Goal: Information Seeking & Learning: Learn about a topic

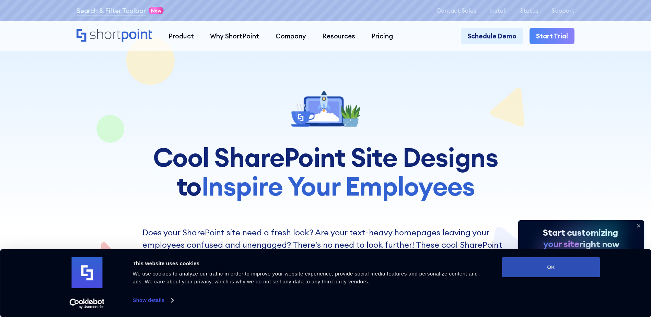
click at [522, 267] on button "OK" at bounding box center [551, 267] width 98 height 20
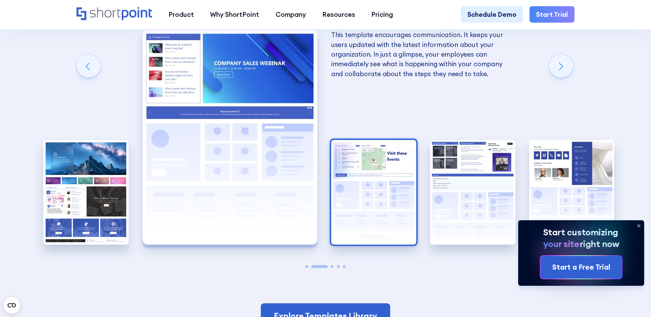
scroll to position [1372, 0]
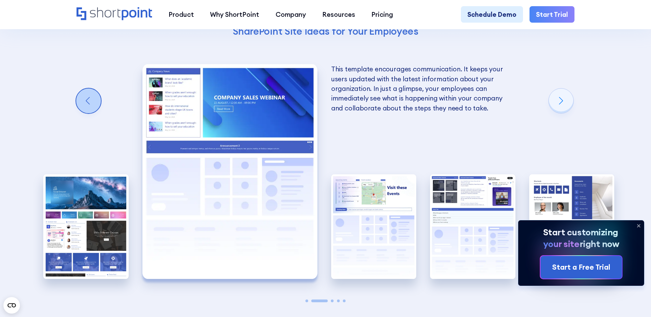
click at [90, 108] on div "Previous slide" at bounding box center [88, 101] width 25 height 25
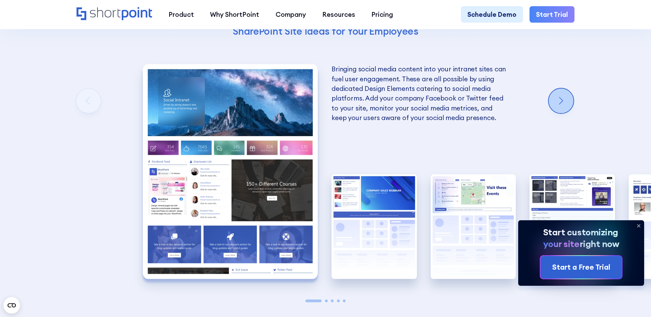
click at [558, 113] on div "Next slide" at bounding box center [561, 101] width 25 height 25
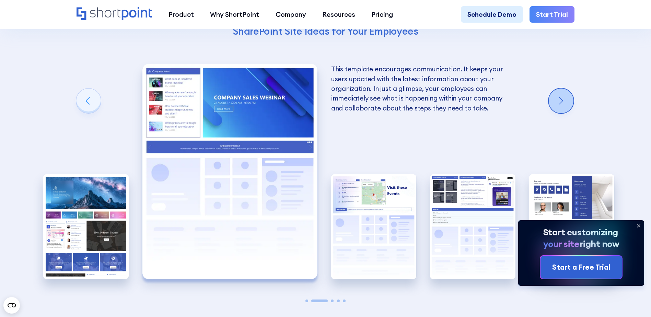
click at [556, 113] on div "Next slide" at bounding box center [561, 101] width 25 height 25
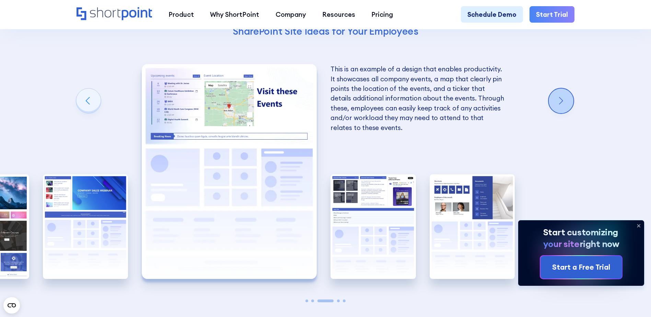
click at [555, 113] on div "Next slide" at bounding box center [561, 101] width 25 height 25
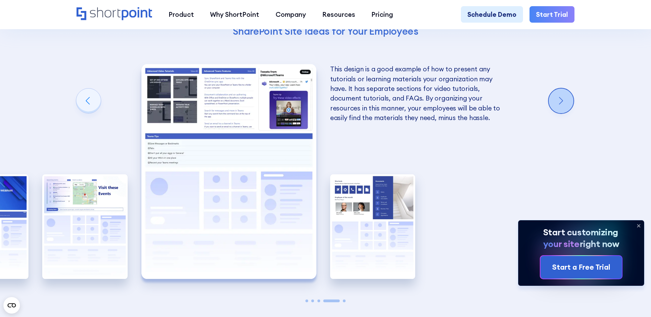
click at [555, 113] on div "Next slide" at bounding box center [561, 101] width 25 height 25
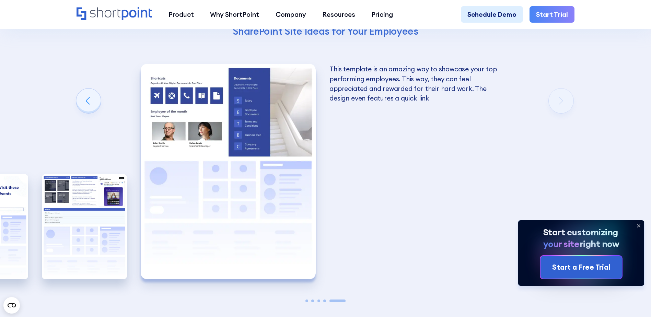
click at [555, 117] on div "Using Cool SharePoint Web Parts to Create an Effective Design Wondering where t…" at bounding box center [325, 88] width 651 height 583
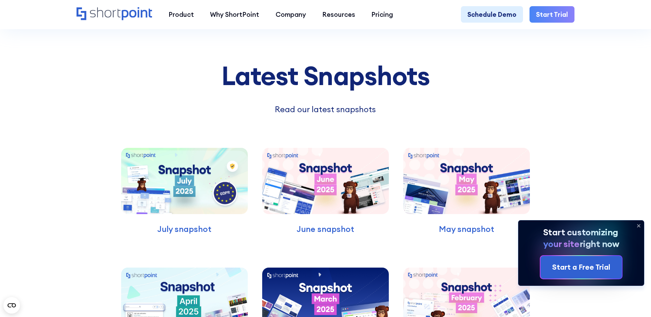
scroll to position [2196, 0]
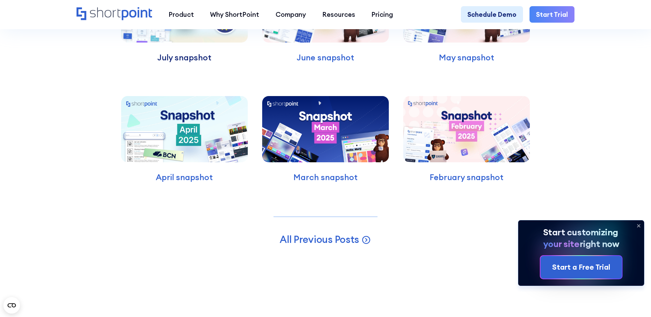
click at [183, 64] on p "July snapshot" at bounding box center [184, 57] width 126 height 12
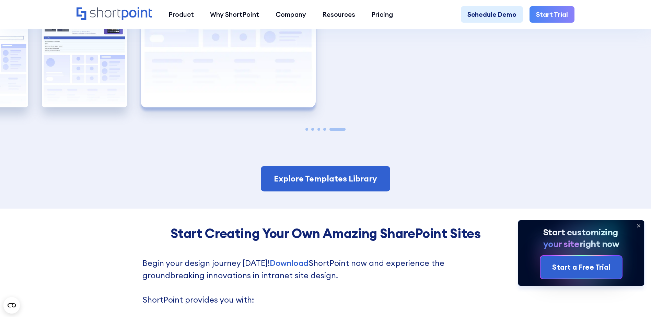
scroll to position [1441, 0]
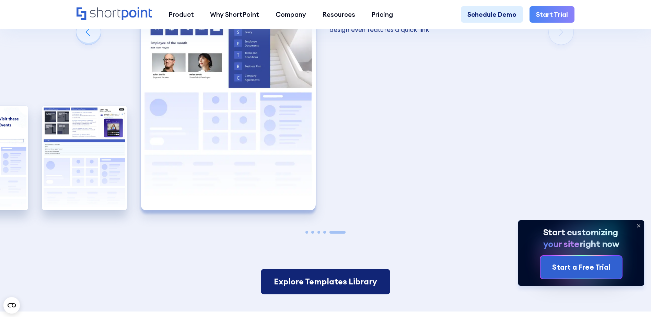
click at [330, 294] on link "Explore Templates Library" at bounding box center [325, 281] width 129 height 25
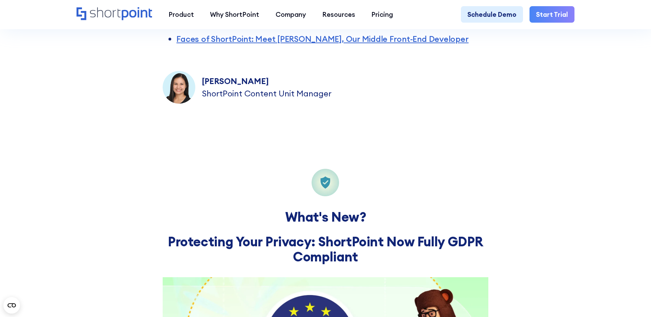
scroll to position [652, 0]
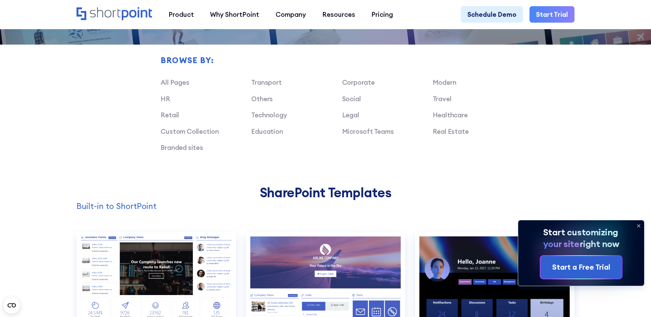
scroll to position [583, 0]
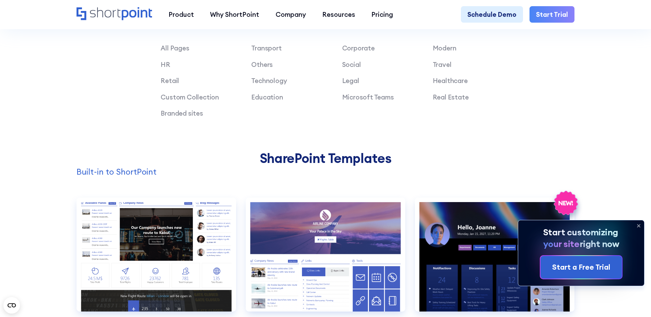
click at [638, 227] on icon at bounding box center [638, 225] width 11 height 11
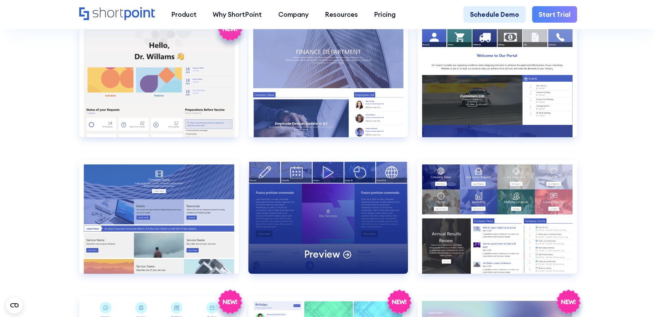
scroll to position [1407, 0]
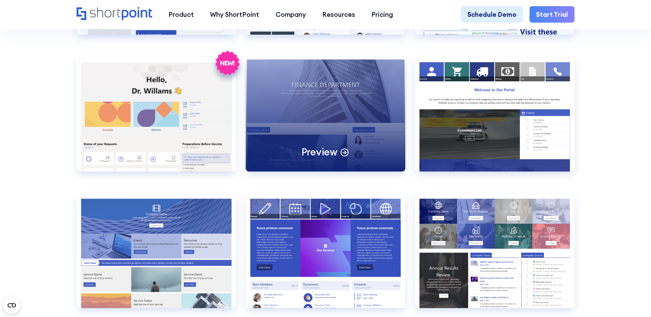
click at [337, 159] on div "Preview" at bounding box center [326, 152] width 48 height 13
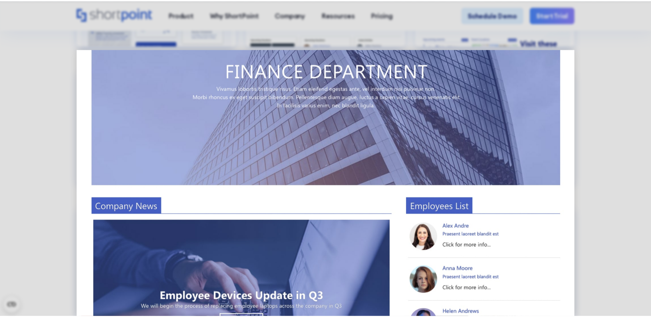
scroll to position [0, 0]
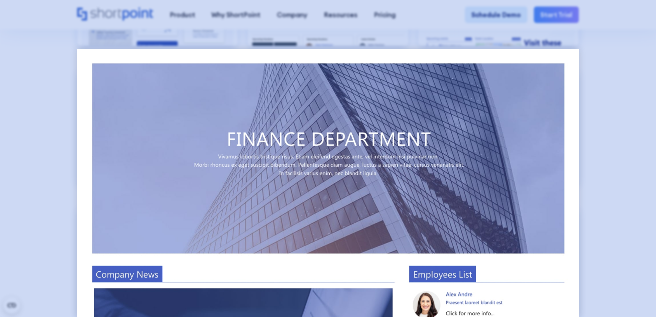
click at [651, 151] on div at bounding box center [328, 158] width 656 height 317
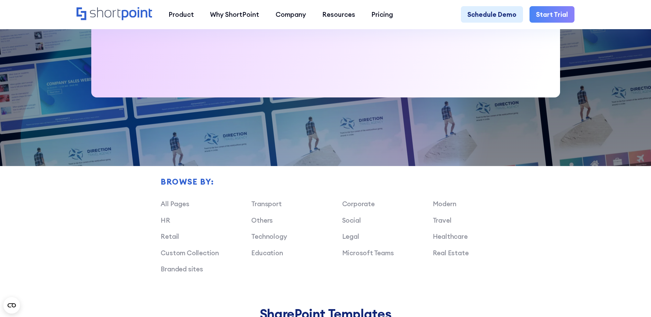
scroll to position [530, 0]
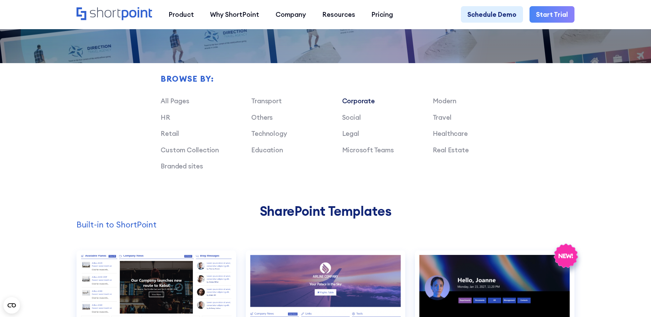
click at [363, 105] on link "Corporate" at bounding box center [358, 101] width 33 height 8
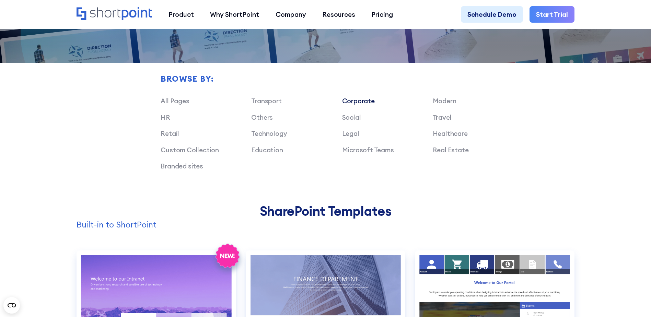
scroll to position [633, 0]
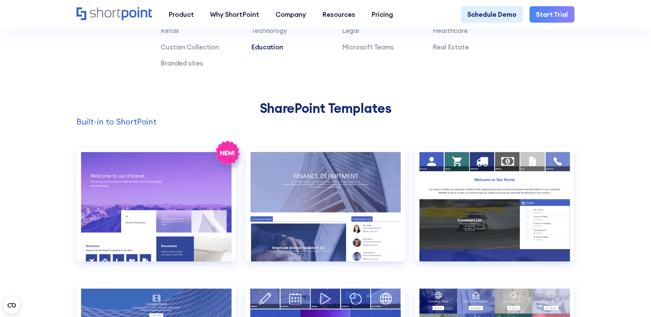
click at [259, 51] on link "Education" at bounding box center [267, 47] width 32 height 8
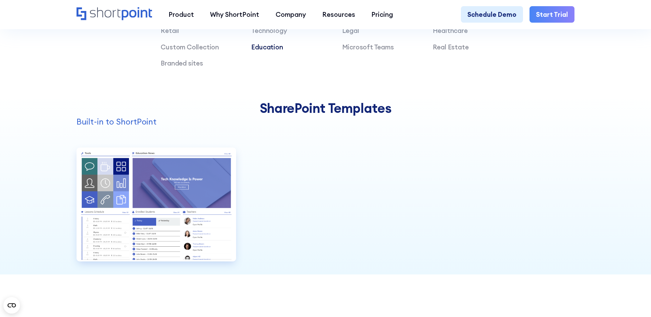
scroll to position [599, 0]
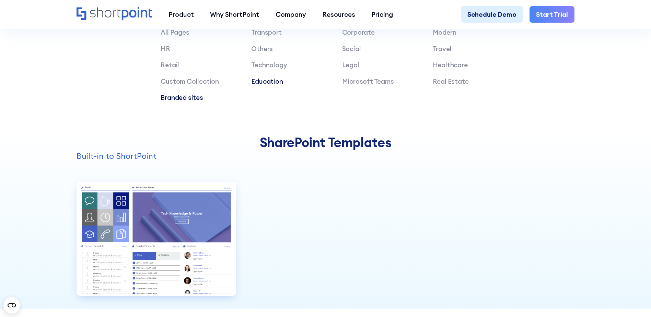
click at [178, 102] on link "Branded sites" at bounding box center [182, 97] width 43 height 8
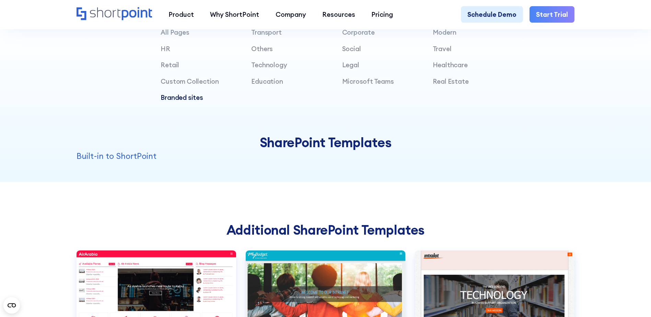
scroll to position [462, 0]
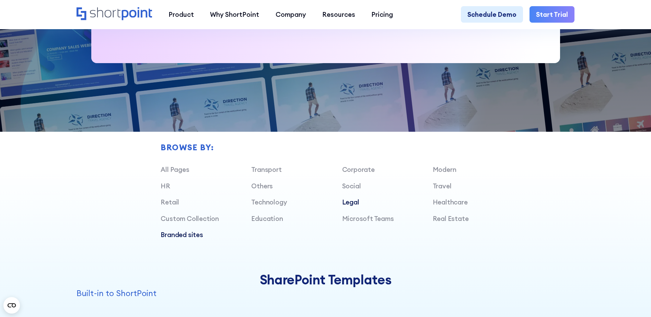
click at [354, 206] on link "Legal" at bounding box center [350, 202] width 17 height 8
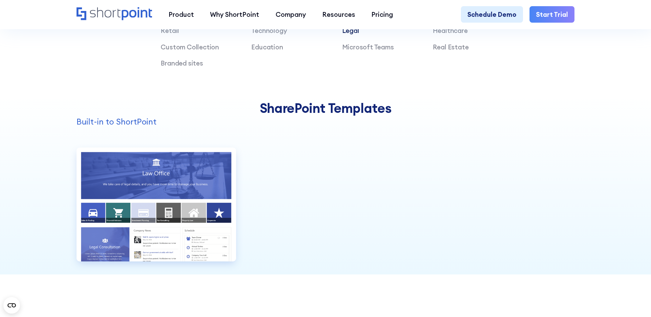
scroll to position [599, 0]
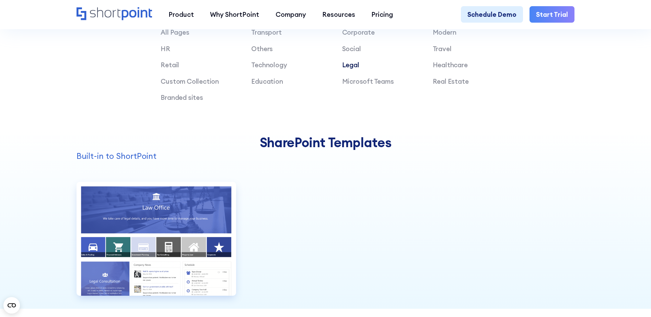
click at [376, 86] on div "Microsoft Teams" at bounding box center [387, 82] width 91 height 10
click at [375, 85] on link "Microsoft Teams" at bounding box center [368, 81] width 52 height 8
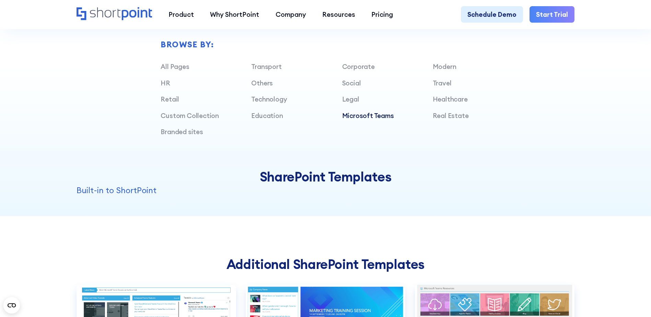
scroll to position [530, 0]
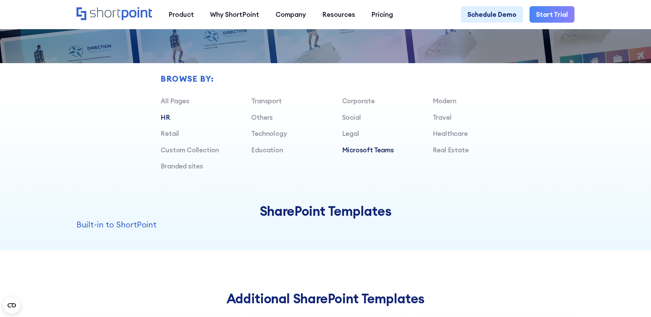
click at [162, 121] on link "HR" at bounding box center [166, 117] width 10 height 8
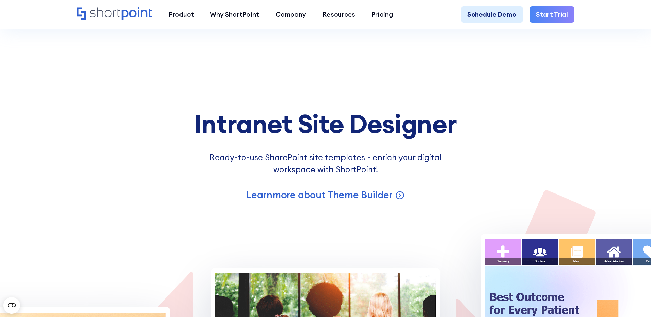
scroll to position [1800, 0]
